Goal: Task Accomplishment & Management: Use online tool/utility

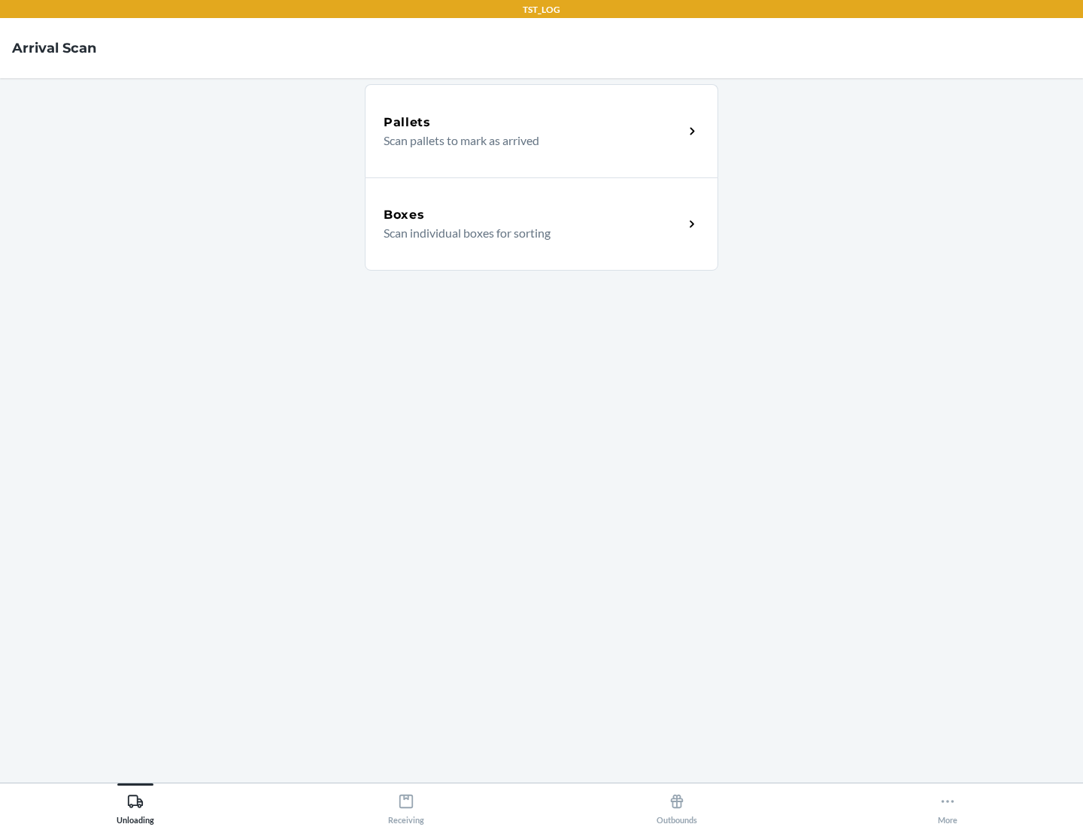
click at [533, 215] on div "Boxes" at bounding box center [533, 215] width 300 height 18
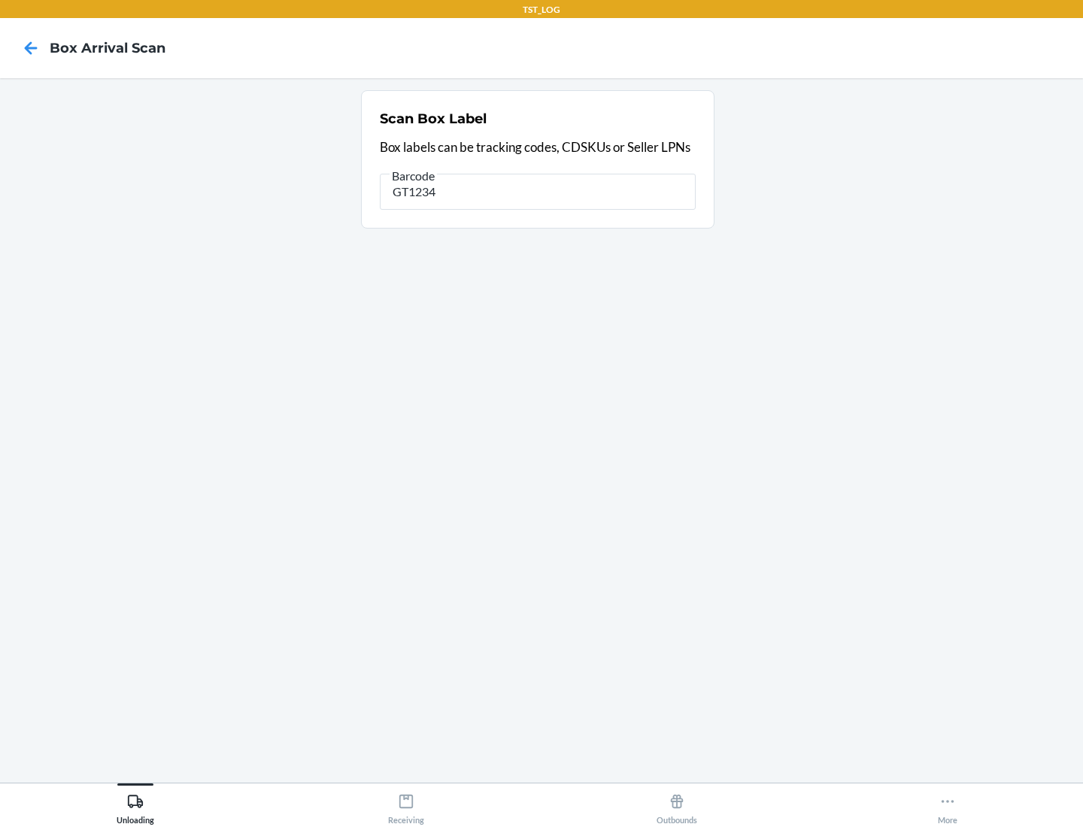
type input "GT1234"
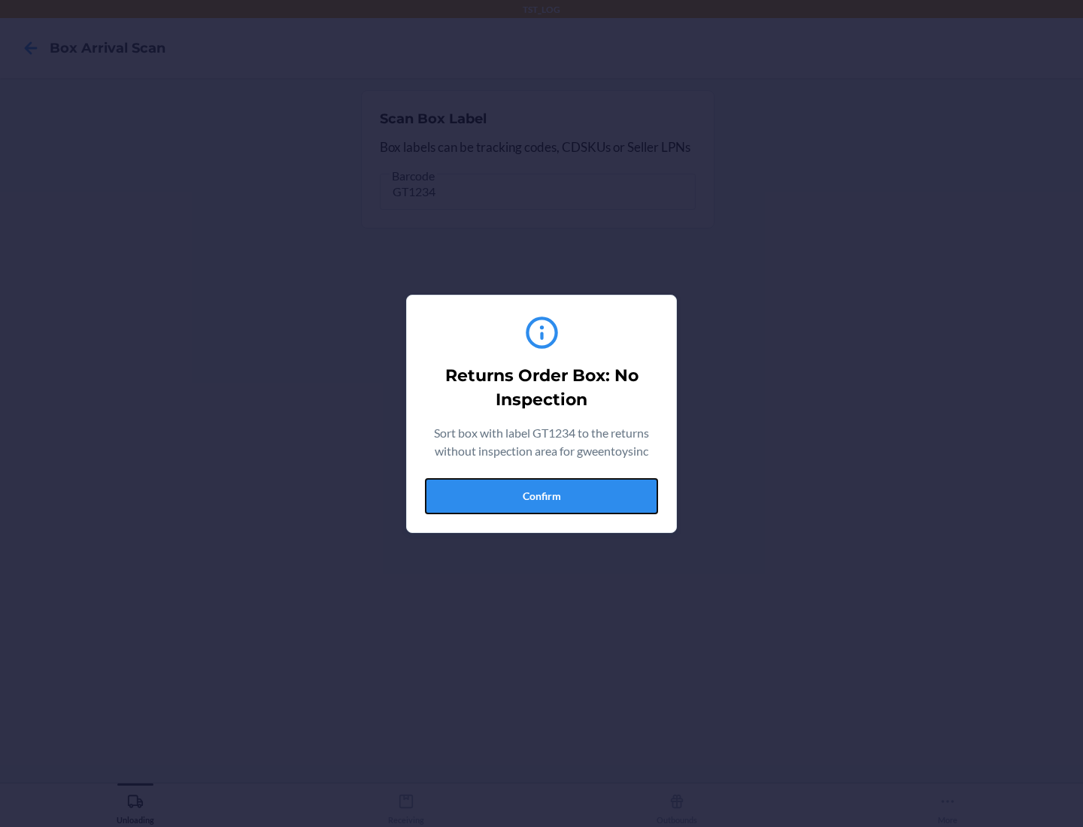
click at [541, 496] on button "Confirm" at bounding box center [541, 496] width 233 height 36
